Goal: Task Accomplishment & Management: Use online tool/utility

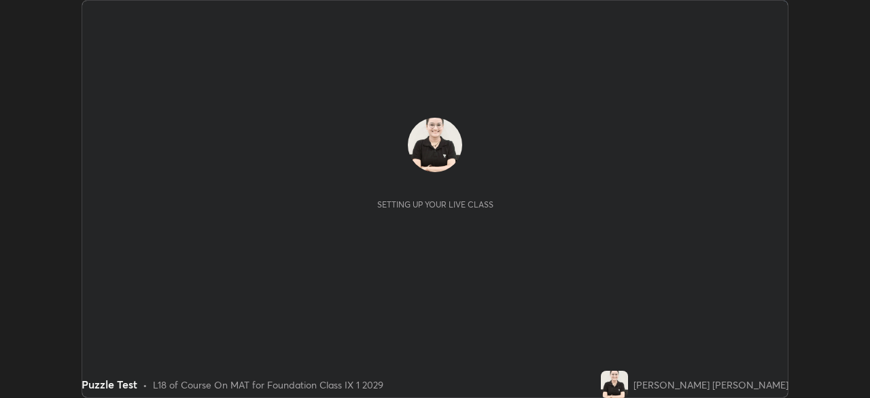
scroll to position [398, 870]
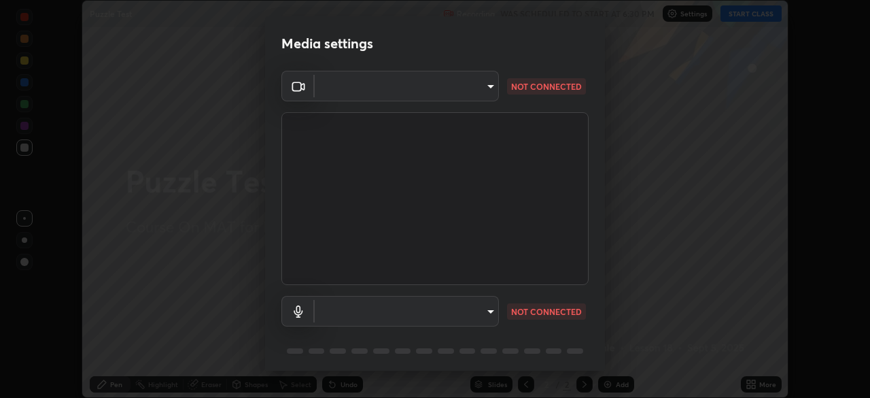
type input "00cb52ea7dbc067a4e9eba70c986ec13a5c87d59f38709f4e6374cce52915b34"
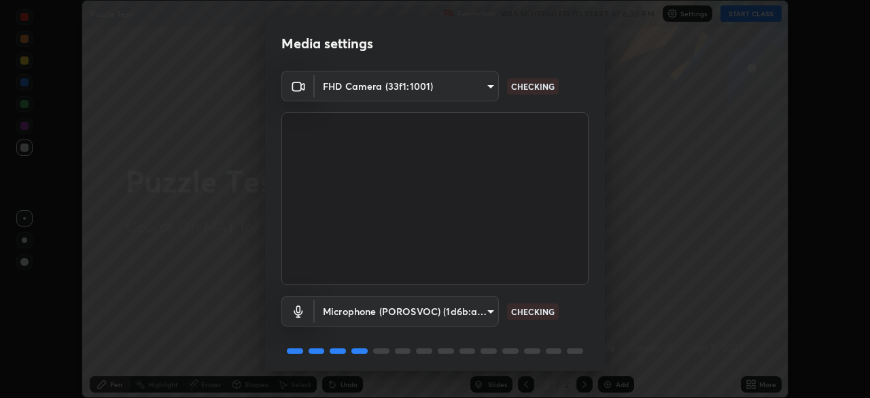
click at [483, 310] on body "Erase all Puzzle Test Recording WAS SCHEDULED TO START AT 6:30 PM Settings STAR…" at bounding box center [435, 199] width 870 height 398
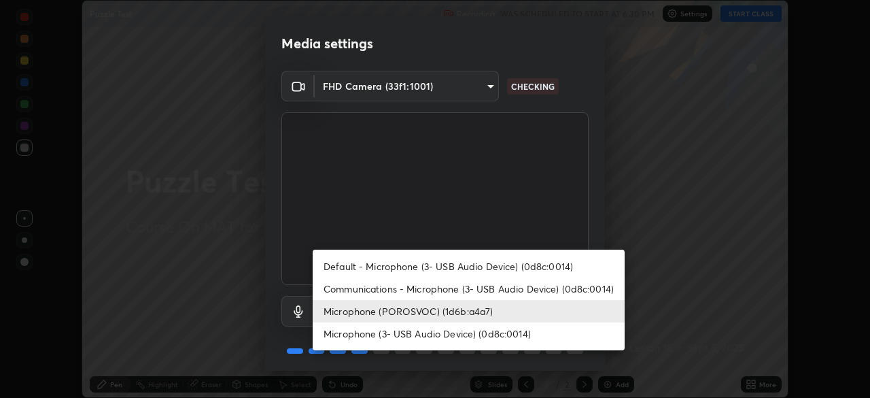
click at [507, 331] on li "Microphone (3- USB Audio Device) (0d8c:0014)" at bounding box center [469, 333] width 312 height 22
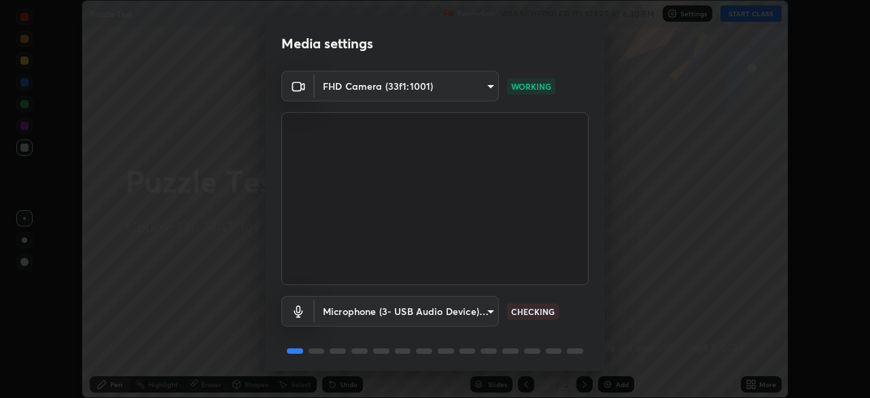
click at [485, 310] on body "Erase all Puzzle Test Recording WAS SCHEDULED TO START AT 6:30 PM Settings STAR…" at bounding box center [435, 199] width 870 height 398
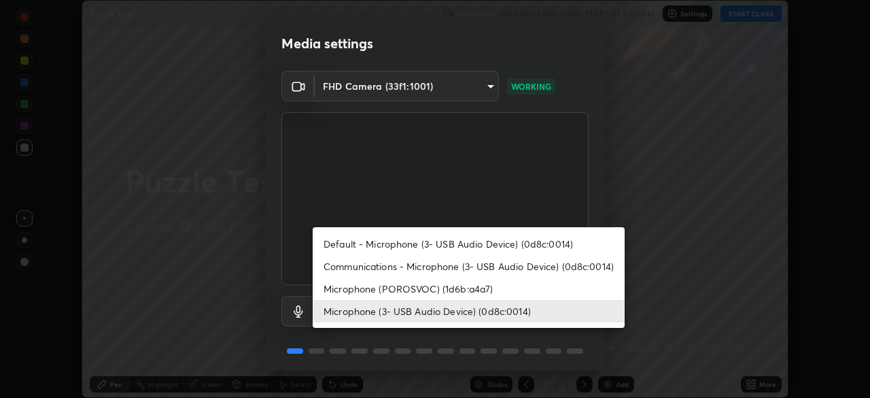
click at [466, 290] on li "Microphone (POROSVOC) (1d6b:a4a7)" at bounding box center [469, 288] width 312 height 22
type input "487730eeffc7e68febcfc59216f272249e206279338cbee7dee3ede014ef9e6e"
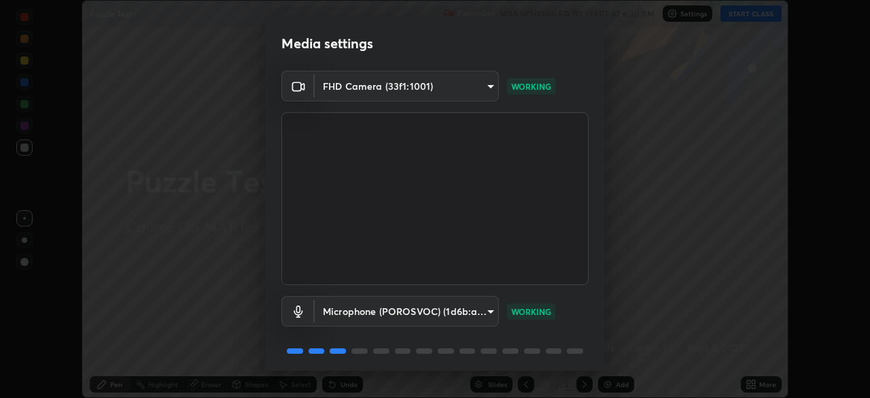
scroll to position [48, 0]
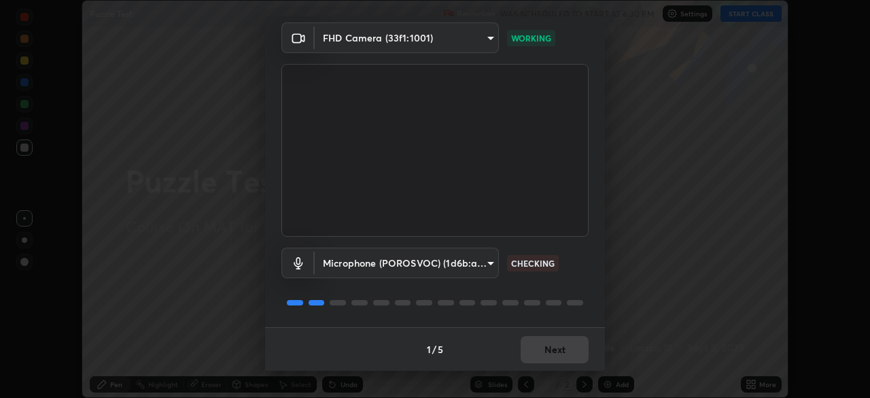
click at [557, 346] on div "1 / 5 Next" at bounding box center [435, 349] width 340 height 44
click at [551, 349] on button "Next" at bounding box center [555, 349] width 68 height 27
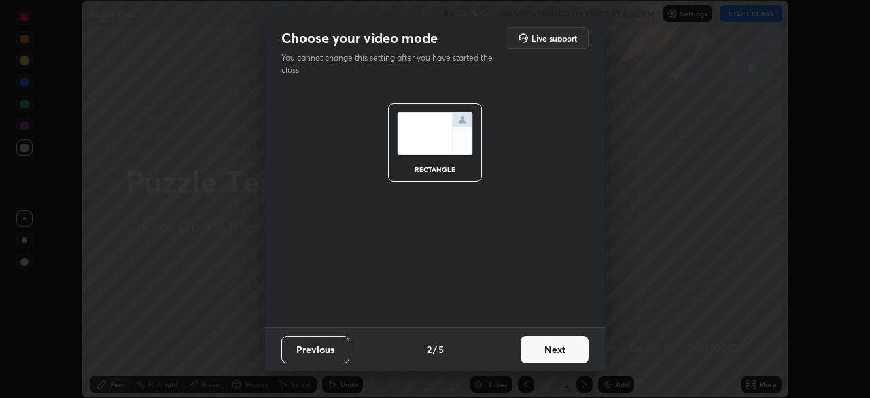
scroll to position [0, 0]
click at [535, 349] on button "Next" at bounding box center [555, 349] width 68 height 27
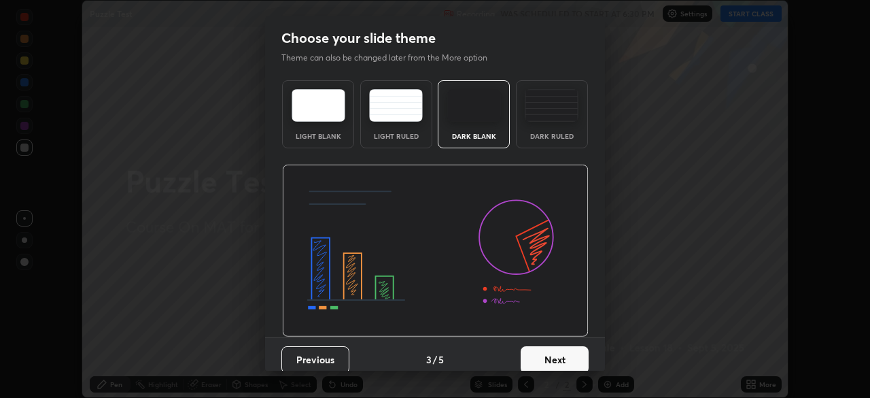
click at [552, 347] on button "Next" at bounding box center [555, 359] width 68 height 27
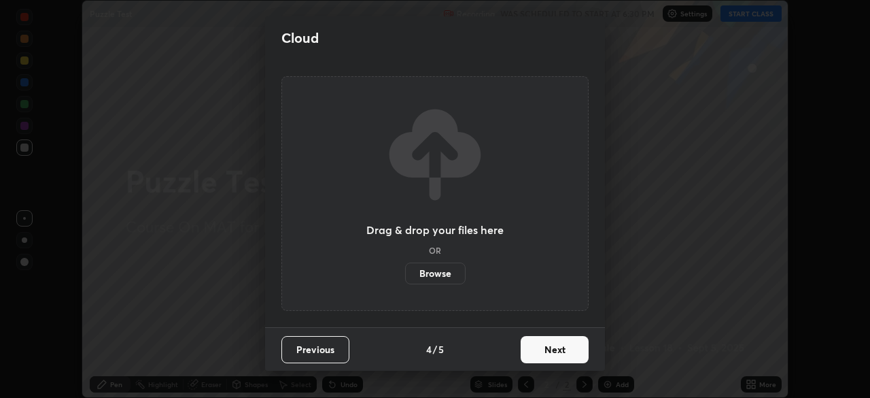
click at [543, 354] on button "Next" at bounding box center [555, 349] width 68 height 27
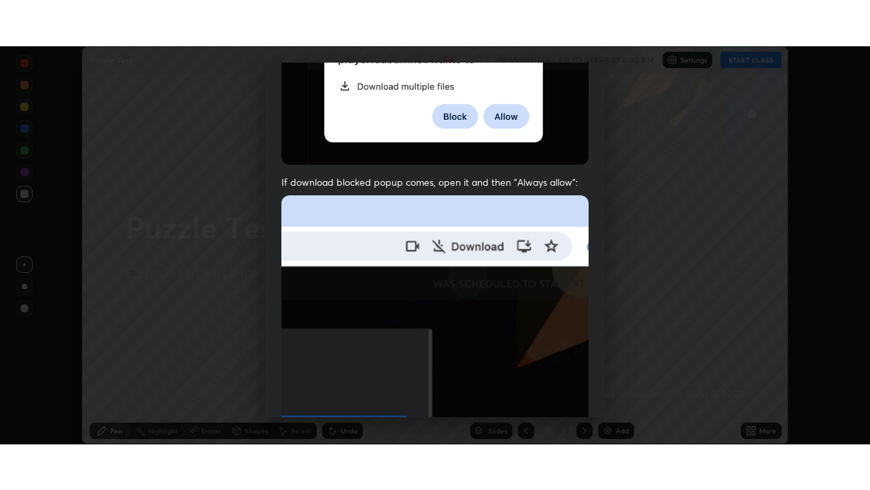
scroll to position [326, 0]
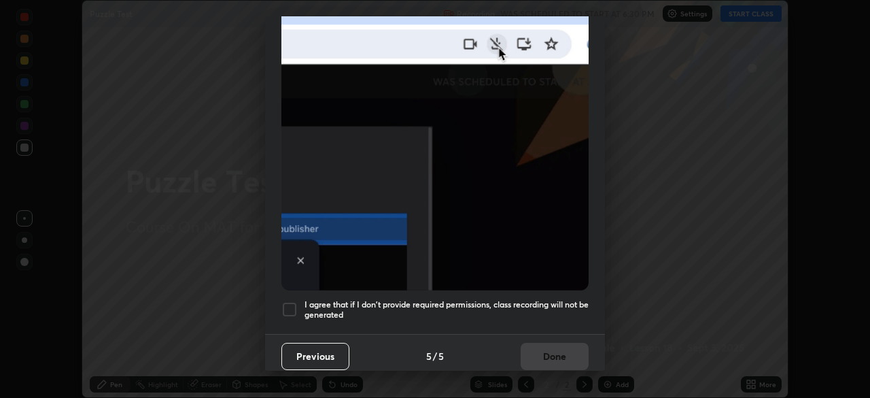
click at [515, 299] on h5 "I agree that if I don't provide required permissions, class recording will not …" at bounding box center [447, 309] width 284 height 21
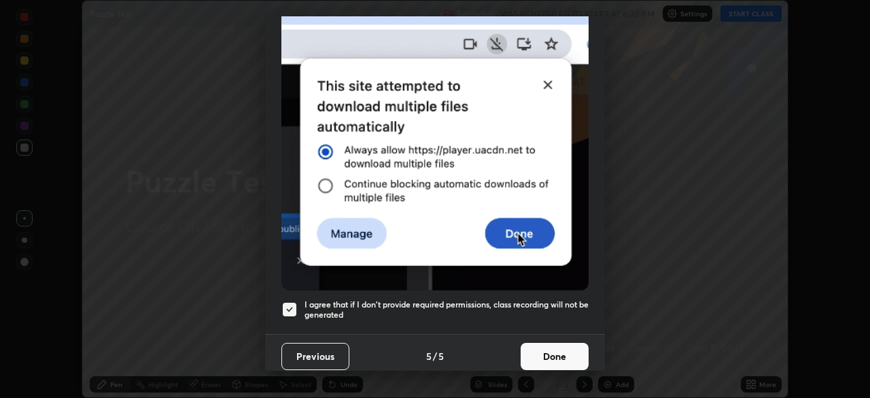
click at [558, 347] on button "Done" at bounding box center [555, 356] width 68 height 27
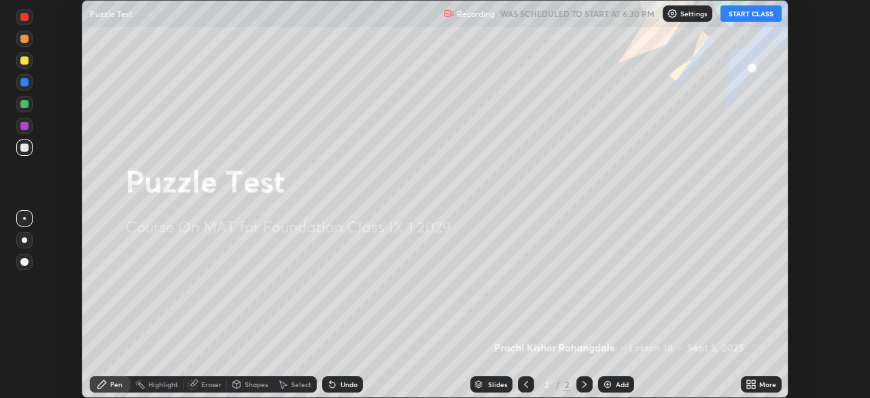
click at [745, 16] on button "START CLASS" at bounding box center [751, 13] width 61 height 16
click at [753, 381] on icon at bounding box center [753, 381] width 3 height 3
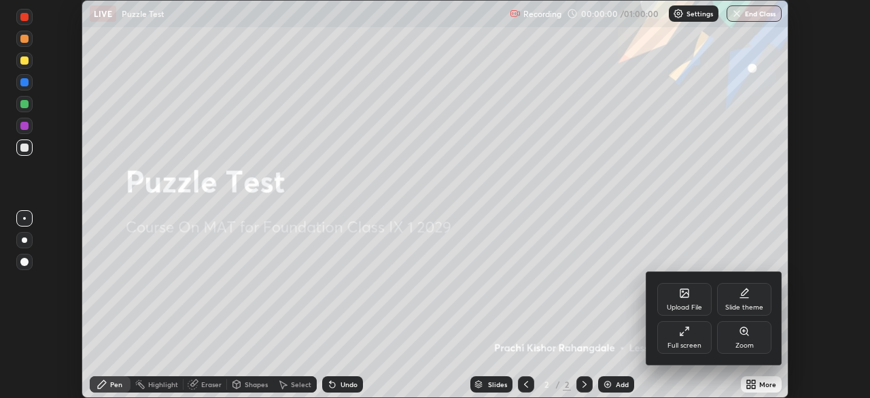
click at [700, 335] on div "Full screen" at bounding box center [685, 337] width 54 height 33
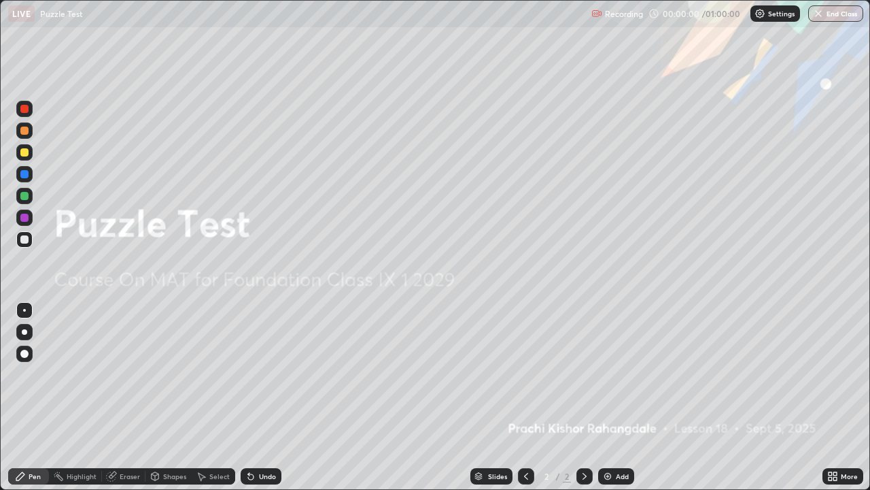
scroll to position [490, 870]
